Goal: Navigation & Orientation: Find specific page/section

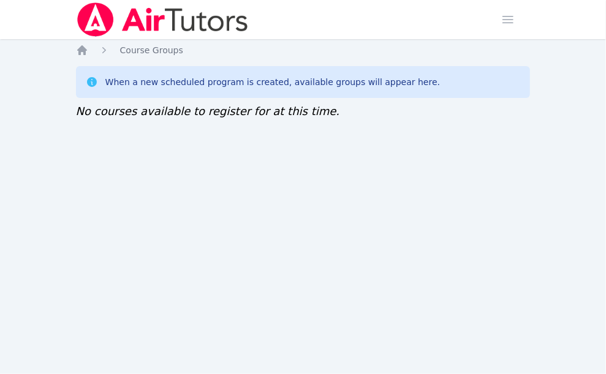
click at [200, 209] on div "Home Sessions Study Groups Students Messages Open user menu Sokha Lee Open main…" at bounding box center [303, 187] width 606 height 374
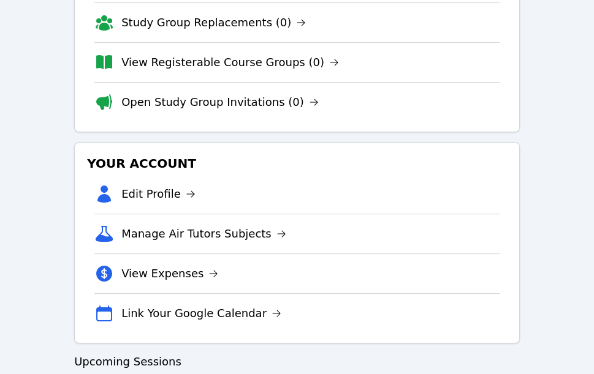
scroll to position [327, 0]
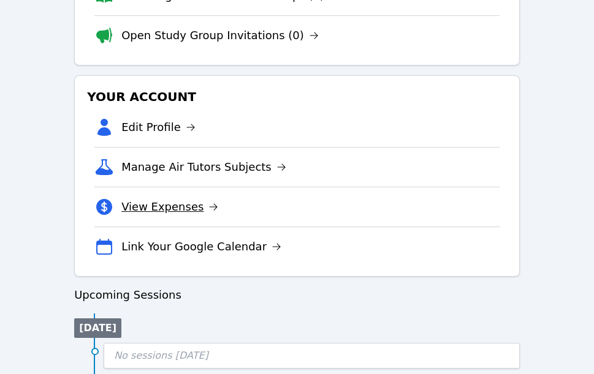
click at [162, 213] on link "View Expenses" at bounding box center [169, 207] width 97 height 17
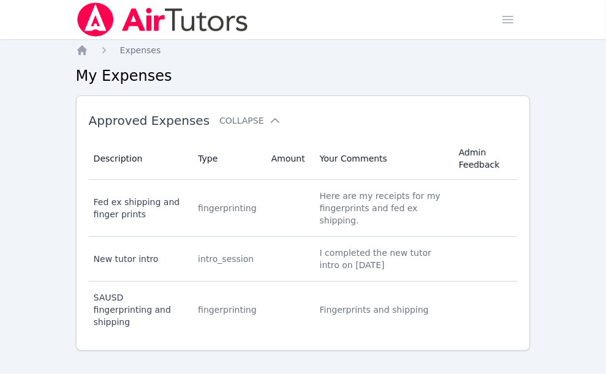
click at [150, 22] on img at bounding box center [162, 19] width 173 height 34
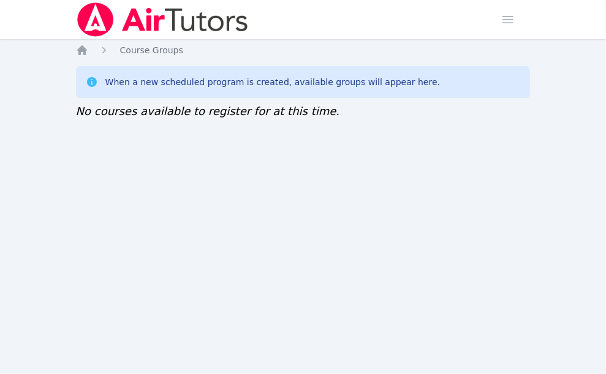
drag, startPoint x: 212, startPoint y: 158, endPoint x: 218, endPoint y: 151, distance: 8.7
click at [212, 158] on div "Home Sessions Study Groups Students Messages Open user menu Sokha Lee Open main…" at bounding box center [303, 187] width 606 height 374
